Goal: Task Accomplishment & Management: Manage account settings

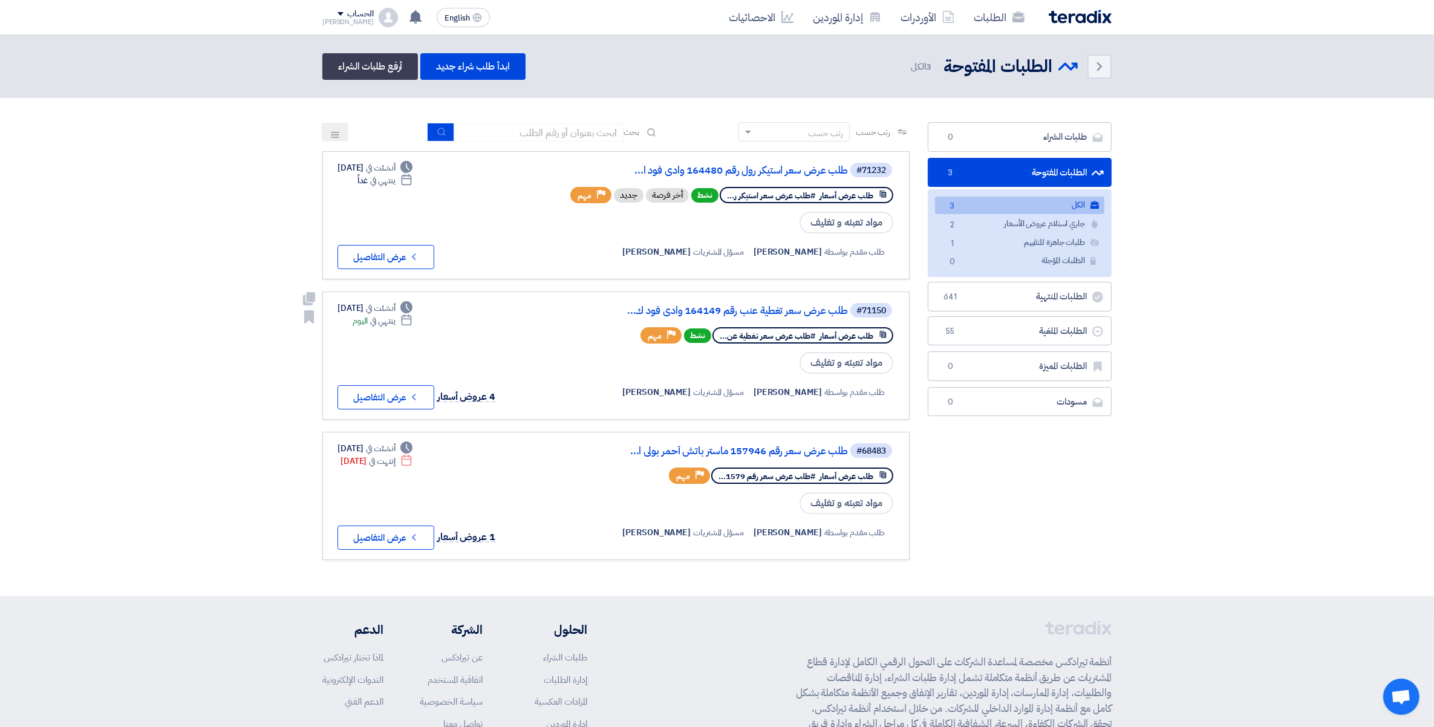
click at [758, 302] on div "#71150 طلب عرض سعر تغطية عنب رقم 164149 وادى فود ك..." at bounding box center [749, 310] width 291 height 17
click at [760, 305] on link "طلب عرض سعر تغطية عنب رقم 164149 وادى فود ك..." at bounding box center [727, 310] width 242 height 11
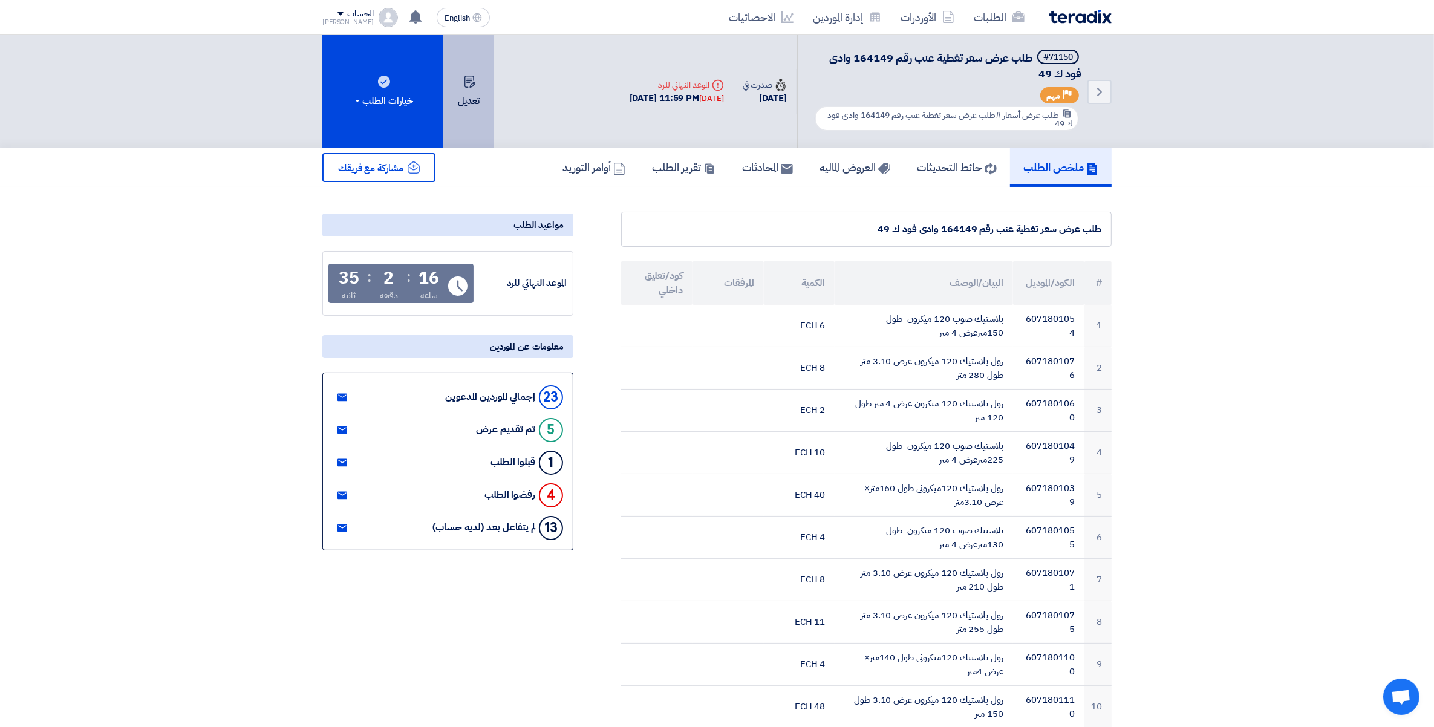
click at [463, 97] on button "تعديل" at bounding box center [468, 91] width 51 height 113
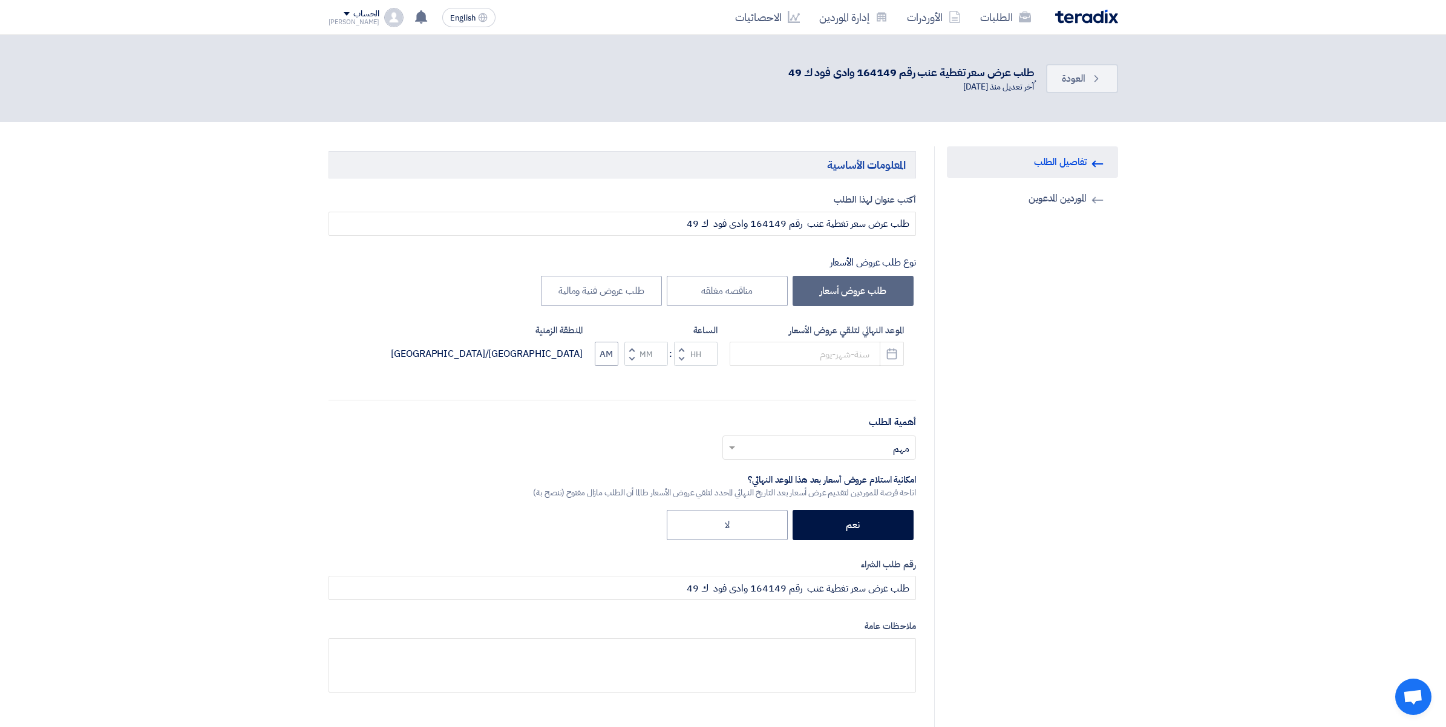
type input "[DATE]"
type input "11"
type input "59"
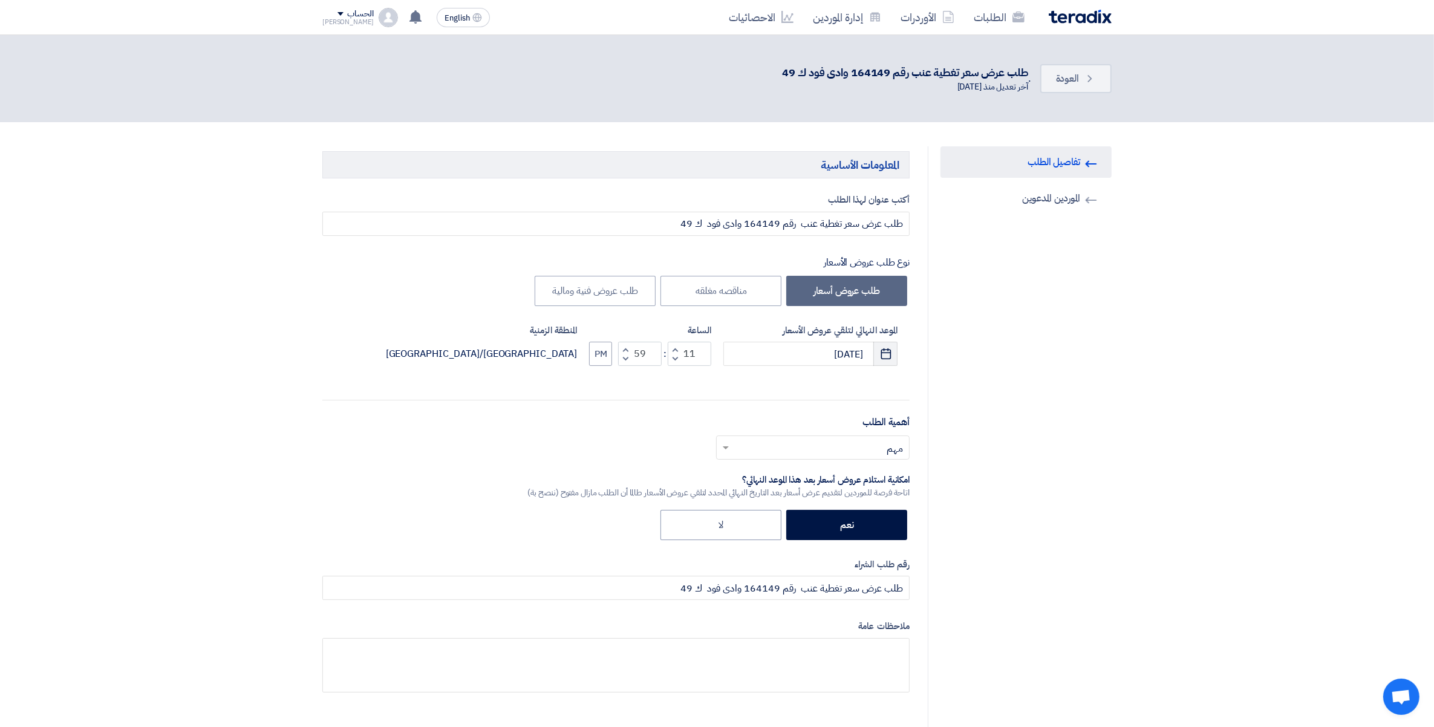
click at [886, 354] on icon "Pick a date" at bounding box center [886, 354] width 12 height 12
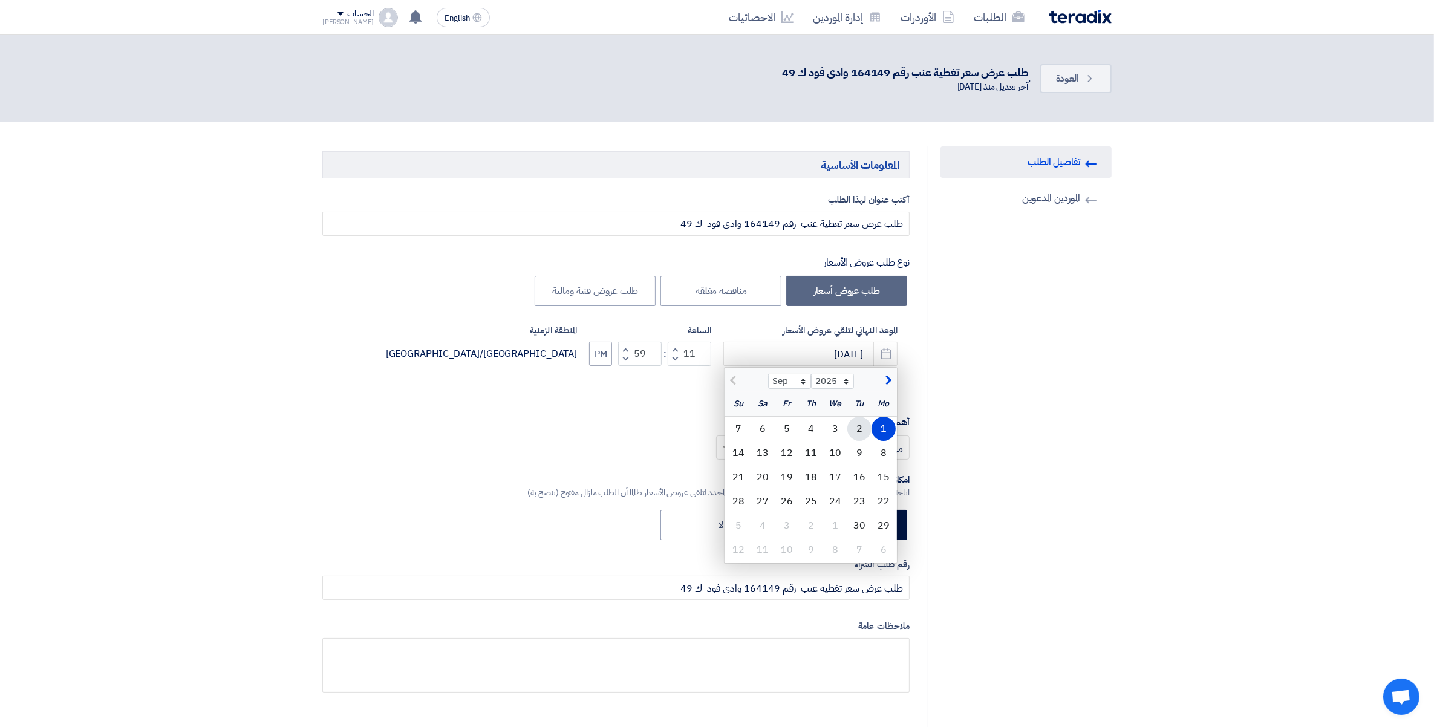
click at [854, 431] on div "2" at bounding box center [859, 429] width 24 height 24
type input "[DATE]"
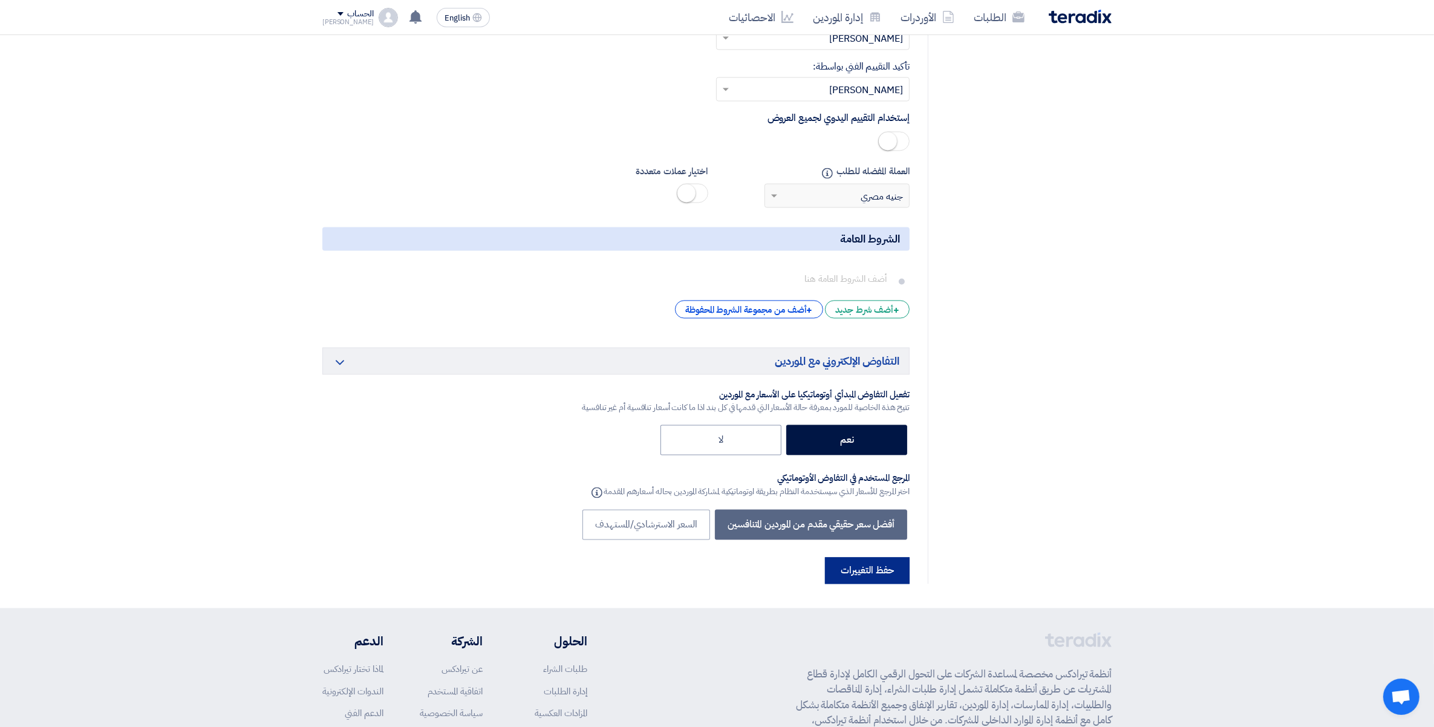
scroll to position [3131, 0]
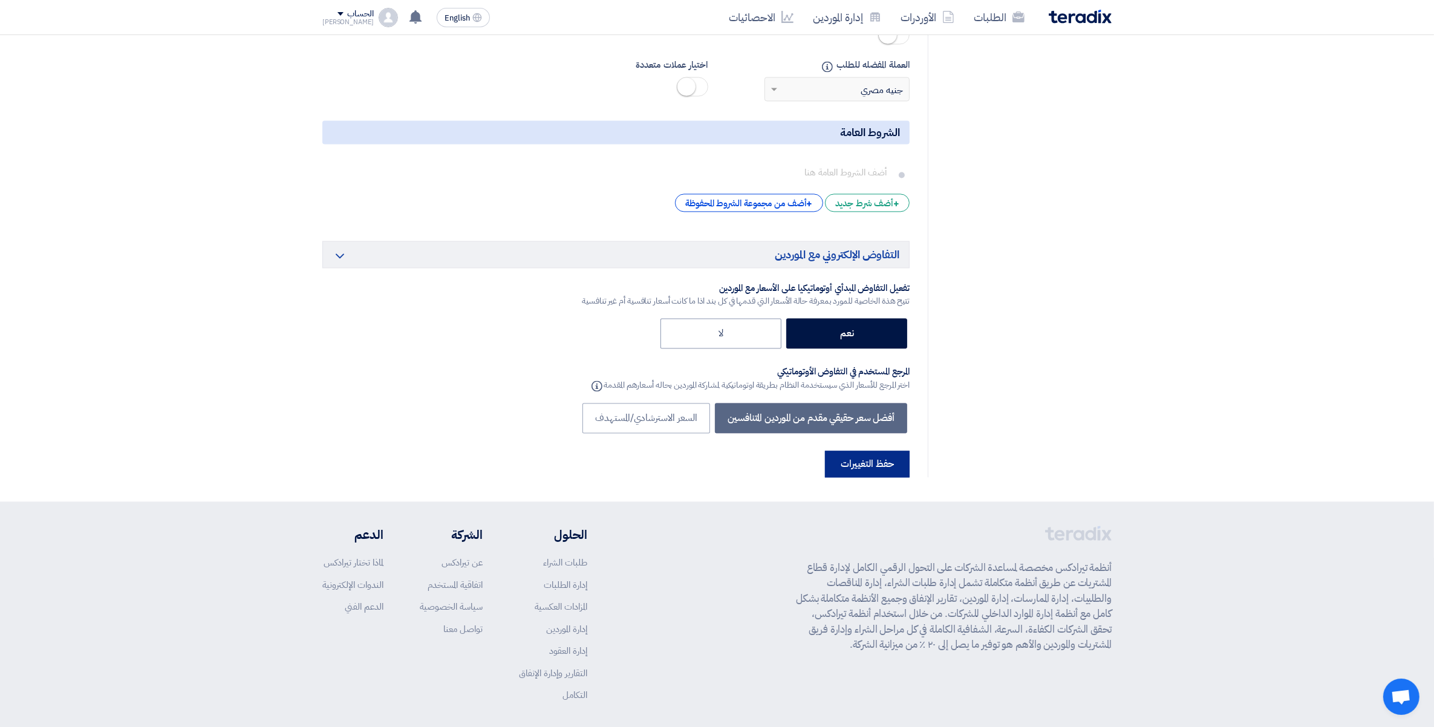
click at [878, 451] on button "حفظ التغييرات" at bounding box center [867, 464] width 85 height 27
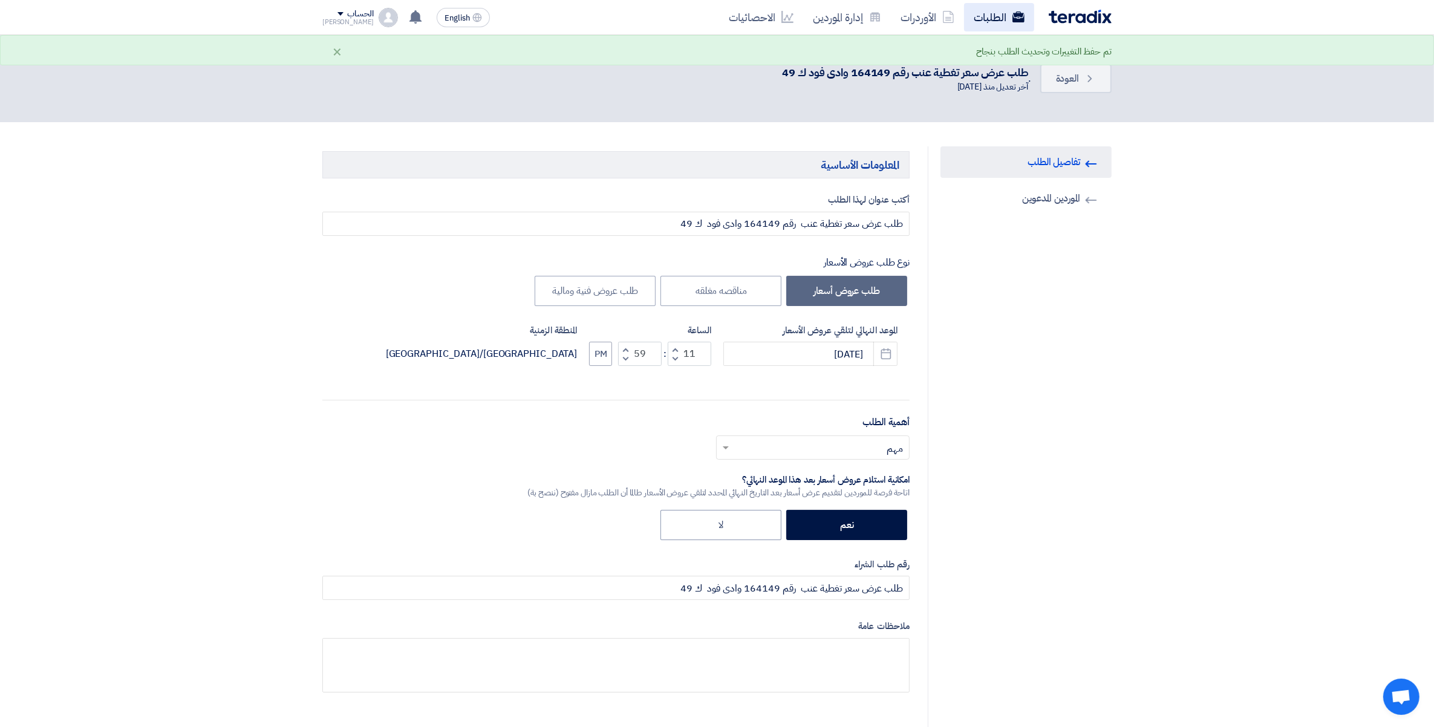
click at [995, 25] on link "الطلبات" at bounding box center [999, 17] width 70 height 28
